Goal: Task Accomplishment & Management: Manage account settings

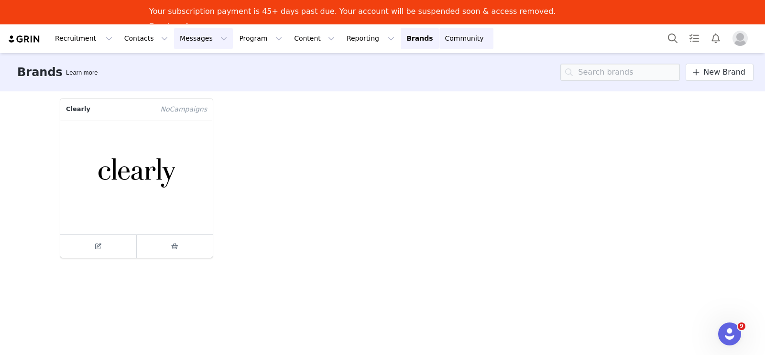
click at [203, 37] on button "Messages Messages" at bounding box center [203, 39] width 59 height 22
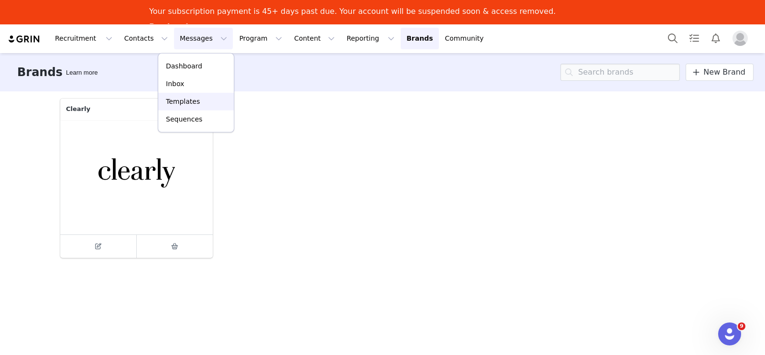
click at [204, 97] on div "Templates" at bounding box center [196, 101] width 64 height 10
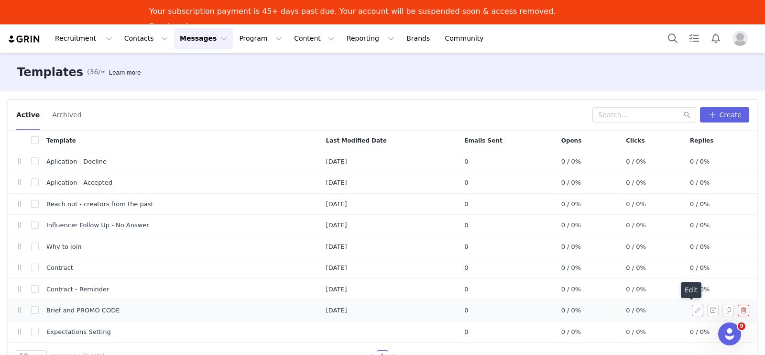
click at [692, 311] on button "button" at bounding box center [697, 310] width 11 height 11
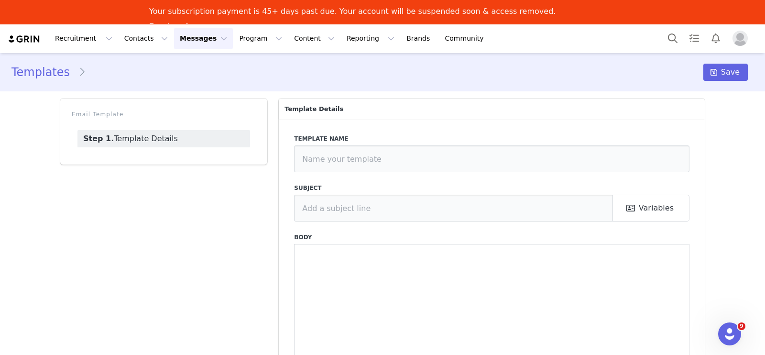
type input "Brief and PROMO CODE"
type input "Your Clearly Creators Brief + Next Steps 👓"
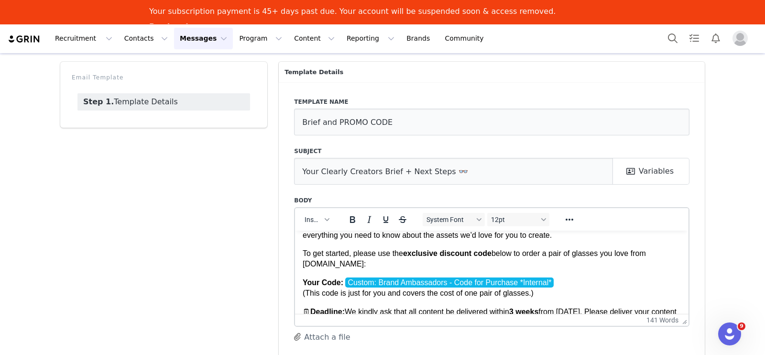
scroll to position [72, 0]
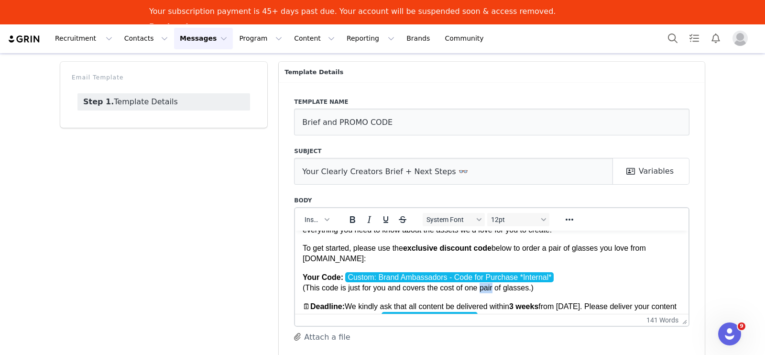
drag, startPoint x: 478, startPoint y: 289, endPoint x: 491, endPoint y: 290, distance: 12.9
click at [491, 290] on p "Your Code: Custom: Brand Ambassadors - Code for Purchase *Internal* (This code …" at bounding box center [492, 283] width 378 height 22
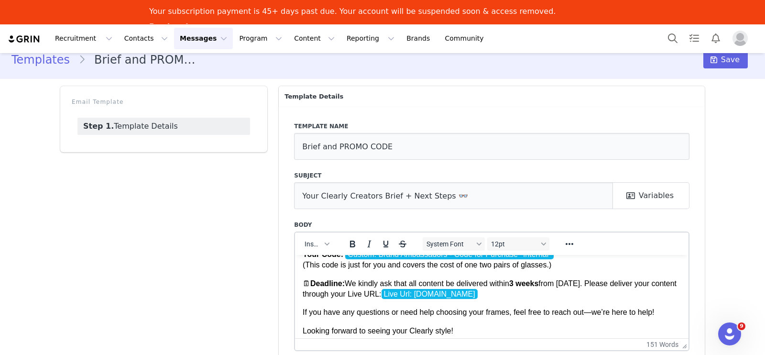
scroll to position [0, 0]
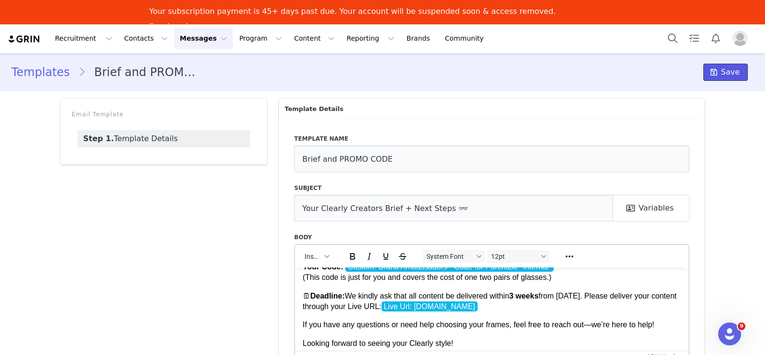
click at [721, 76] on span "Save" at bounding box center [730, 71] width 19 height 11
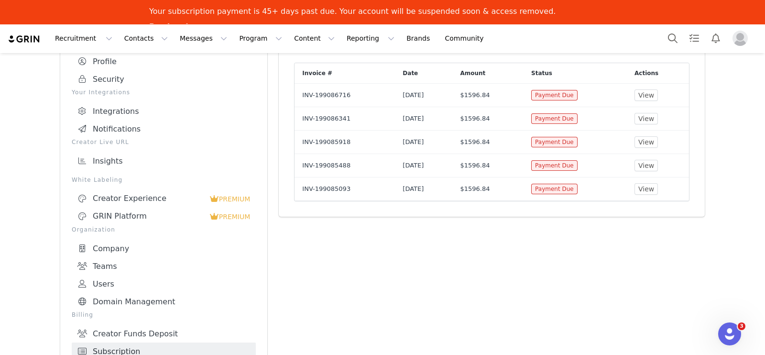
scroll to position [12, 0]
